Goal: Find specific page/section: Find specific page/section

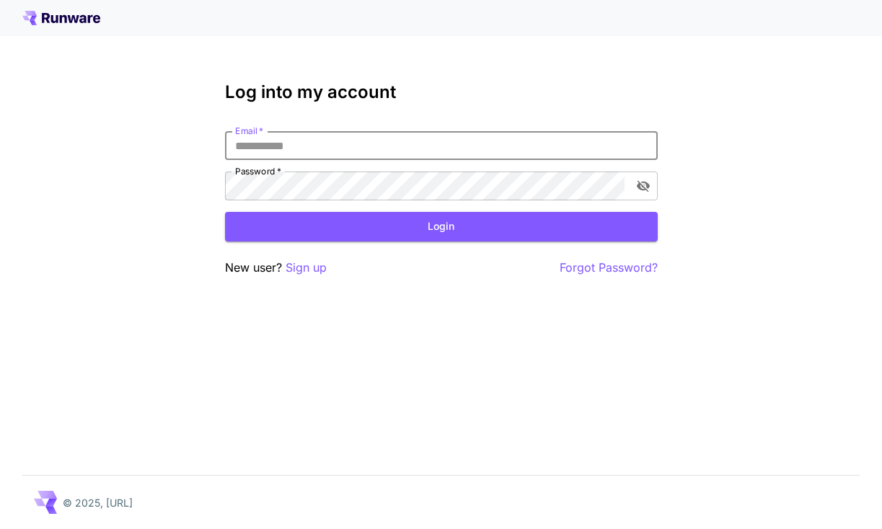
click at [320, 145] on input "Email   *" at bounding box center [441, 145] width 433 height 29
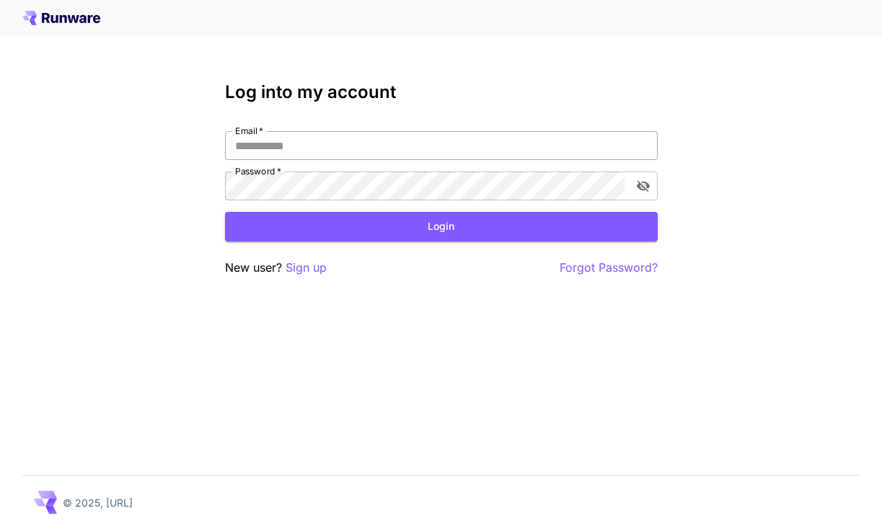
type input "**********"
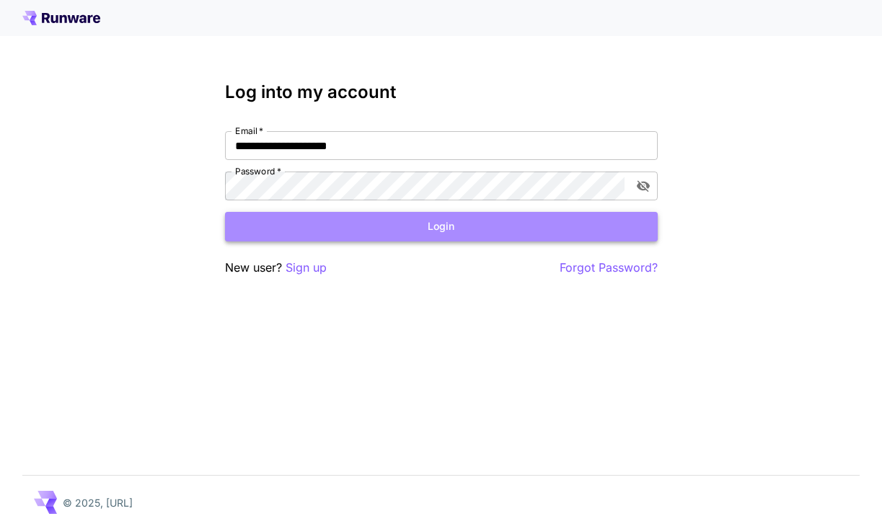
click at [368, 224] on button "Login" at bounding box center [441, 227] width 433 height 30
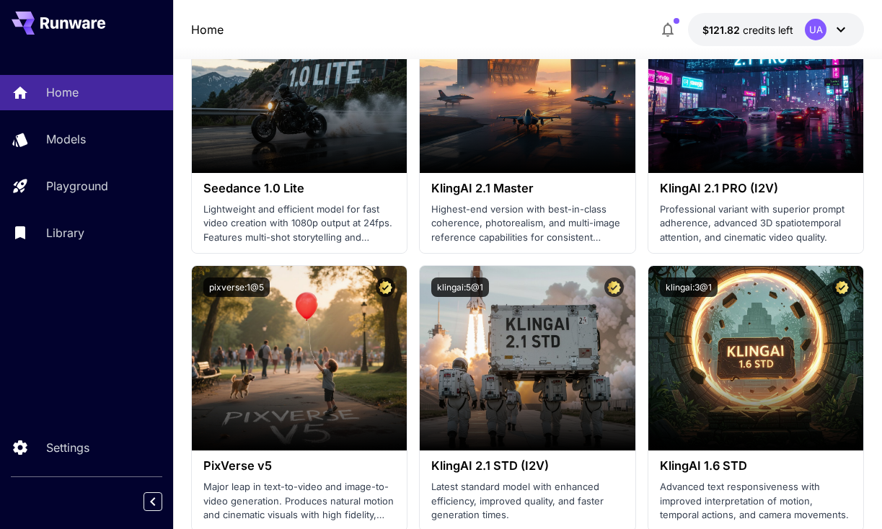
scroll to position [645, 0]
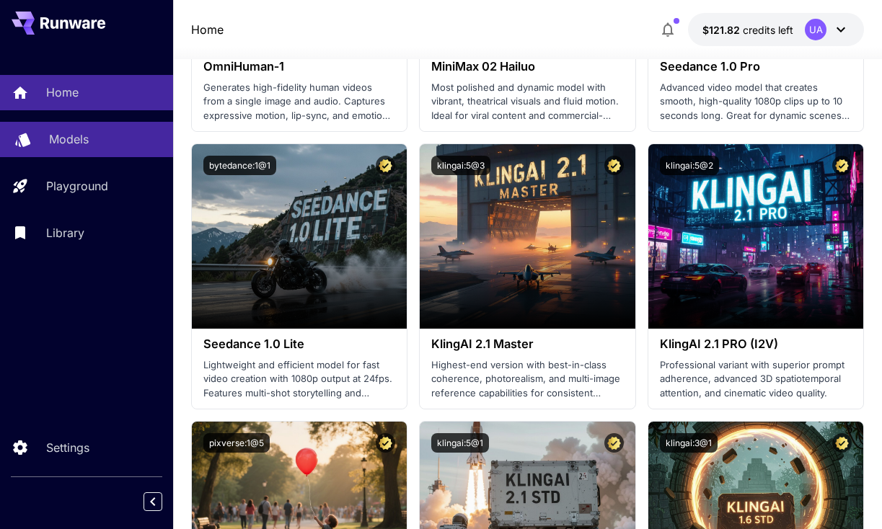
click at [96, 135] on div "Models" at bounding box center [105, 139] width 112 height 17
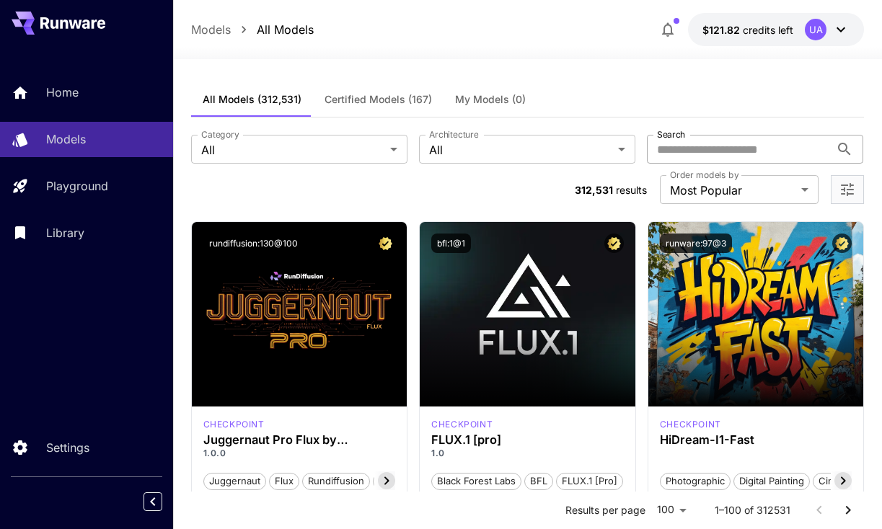
click at [753, 149] on input "Search" at bounding box center [738, 149] width 183 height 29
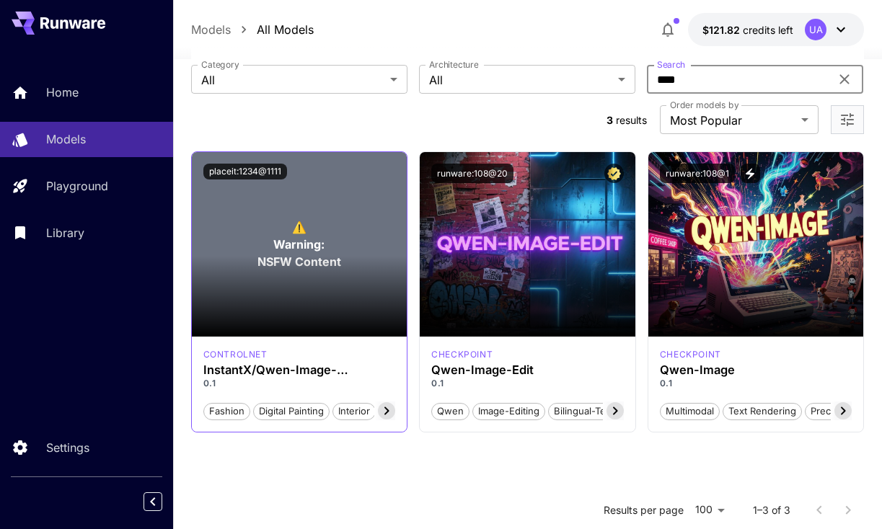
scroll to position [72, 0]
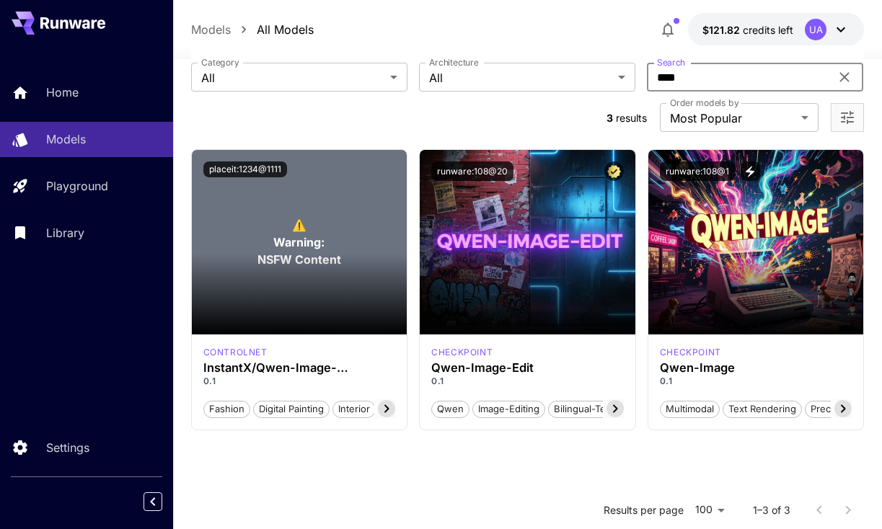
type input "****"
click at [384, 406] on icon at bounding box center [386, 408] width 17 height 17
click at [384, 406] on span "Landscape" at bounding box center [366, 409] width 58 height 14
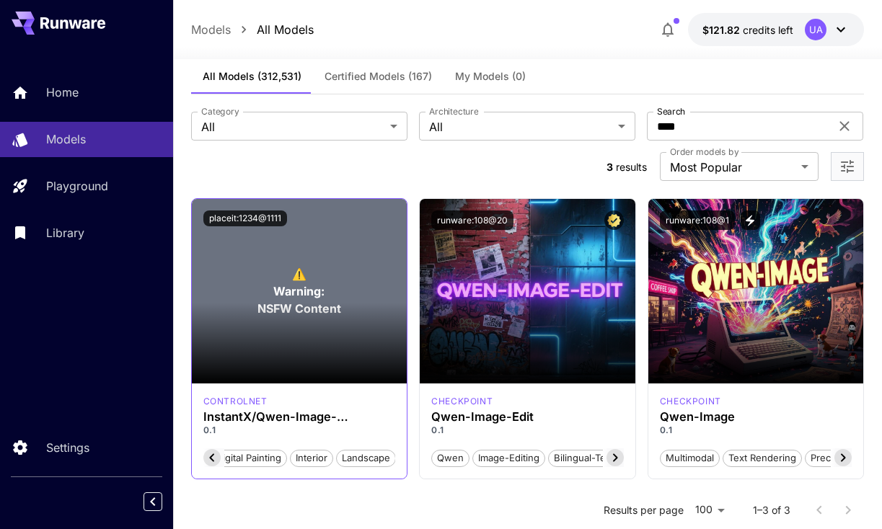
scroll to position [0, 0]
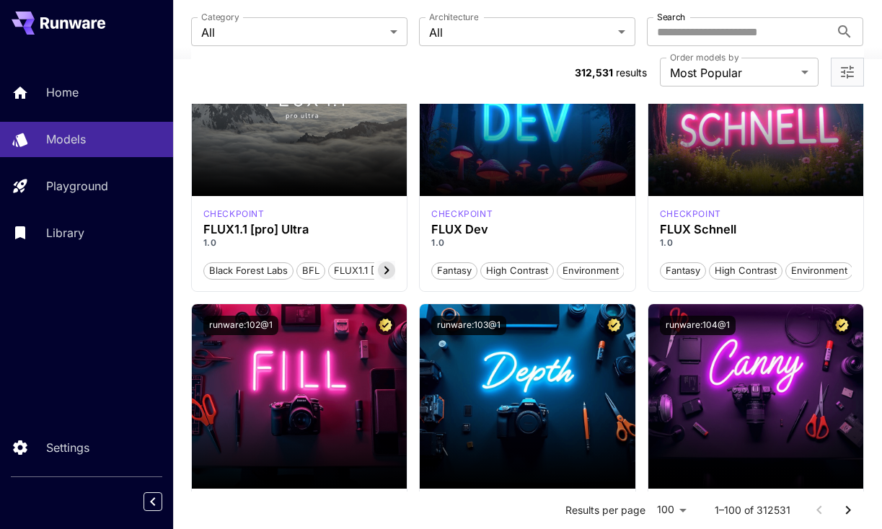
scroll to position [1495, 0]
